Goal: Task Accomplishment & Management: Manage account settings

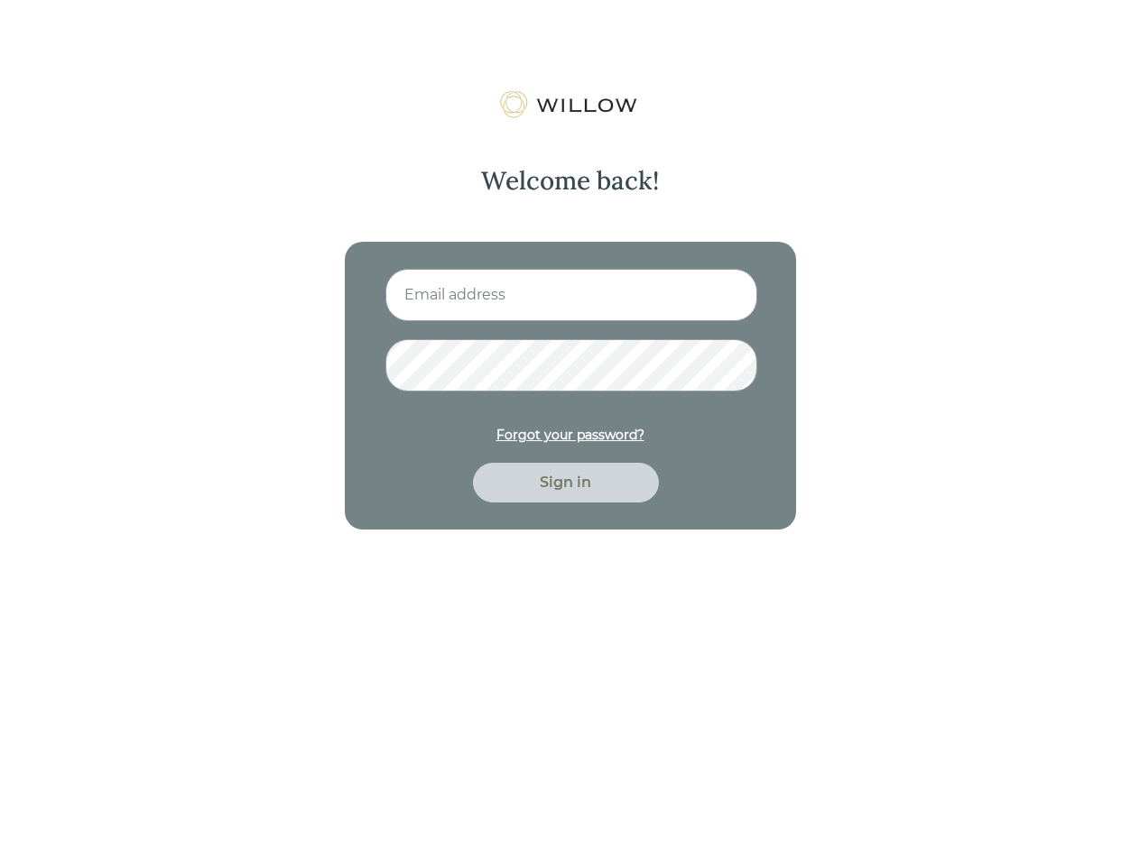
click at [569, 105] on img at bounding box center [569, 104] width 143 height 29
click at [569, 435] on div "Forgot your password?" at bounding box center [570, 435] width 148 height 19
